Goal: Task Accomplishment & Management: Manage account settings

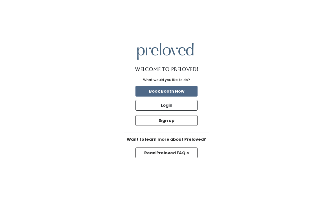
click at [172, 110] on button "Login" at bounding box center [166, 105] width 62 height 11
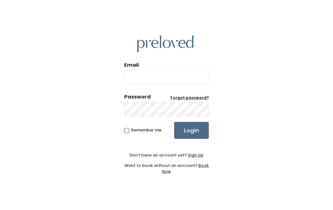
click at [185, 84] on input "Email" at bounding box center [166, 77] width 85 height 14
type input "[DOMAIN_NAME][EMAIL_ADDRESS][DOMAIN_NAME]"
click at [191, 135] on input "Login" at bounding box center [191, 130] width 35 height 17
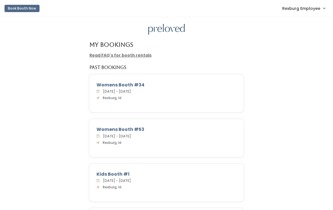
click at [310, 11] on span "Rexburg Employee" at bounding box center [301, 8] width 38 height 6
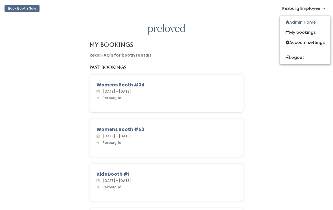
click at [302, 23] on link "Admin Home" at bounding box center [305, 22] width 51 height 10
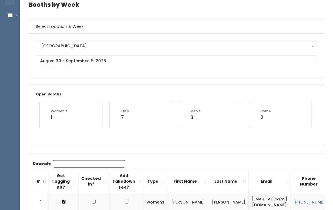
scroll to position [62, 0]
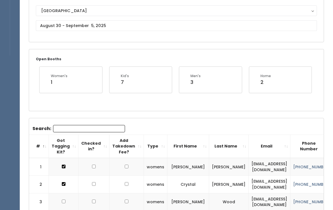
click at [78, 132] on input "Search:" at bounding box center [89, 128] width 72 height 7
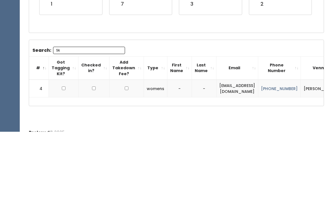
scroll to position [60, 0]
type input "Skin"
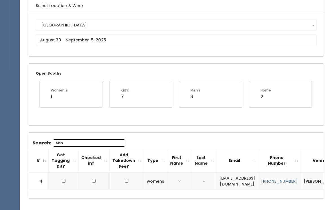
scroll to position [0, 0]
